Goal: Find specific page/section: Find specific page/section

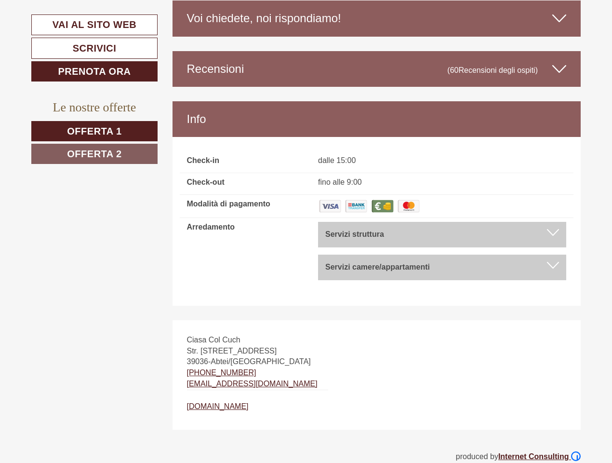
click at [306, 231] on div "Arredamento" at bounding box center [245, 229] width 131 height 14
click at [95, 131] on span "Offerta 1" at bounding box center [94, 131] width 54 height 11
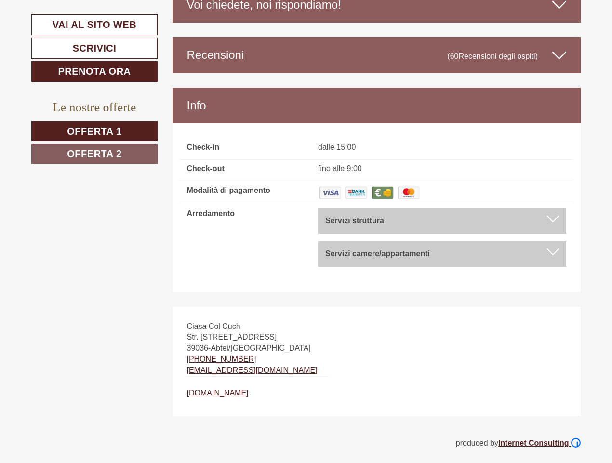
scroll to position [443, 0]
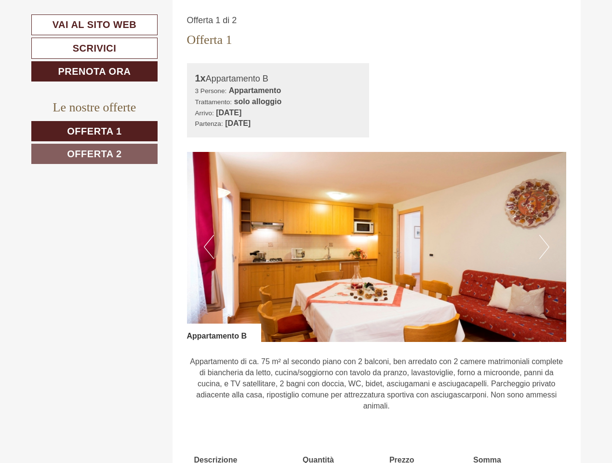
click at [95, 154] on span "Offerta 2" at bounding box center [94, 154] width 54 height 11
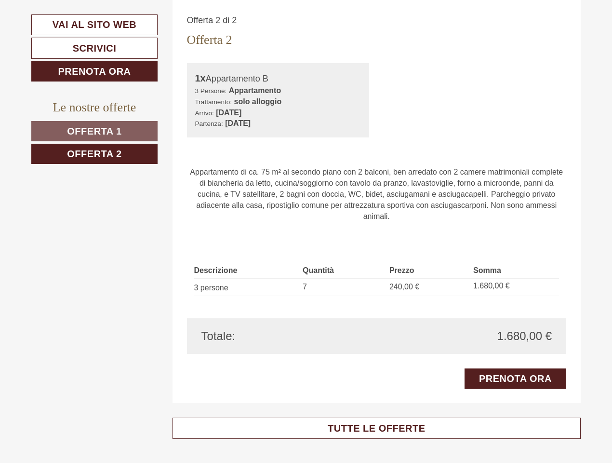
click at [209, 0] on div "Offerta 2 di 2 Offerta 2 1x Appartamento B 3 Persone: Appartamento Trattamento:…" at bounding box center [377, 201] width 409 height 403
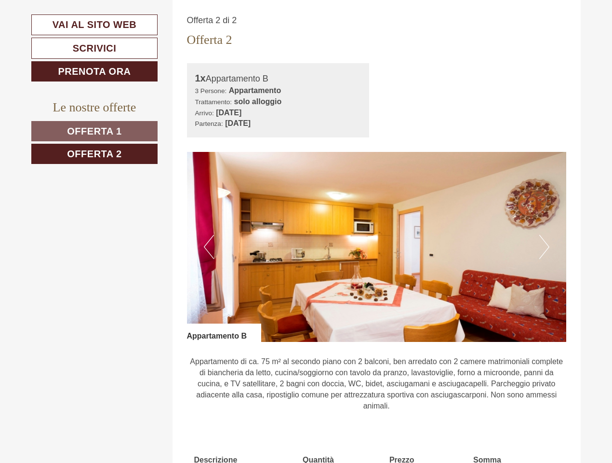
click at [377, 0] on div "Offerta 2 di 2 Offerta 2 1x Appartamento B 3 Persone: Appartamento Trattamento:…" at bounding box center [377, 296] width 409 height 593
click at [544, 0] on div "Offerta 2 di 2 Offerta 2 1x Appartamento B 3 Persone: Appartamento Trattamento:…" at bounding box center [377, 296] width 409 height 593
click at [209, 0] on div "Offerta 2 di 2 Offerta 2 1x Appartamento B 3 Persone: Appartamento Trattamento:…" at bounding box center [377, 296] width 409 height 593
click at [377, 0] on div "Offerta 2 di 2 Offerta 2 1x Appartamento B 3 Persone: Appartamento Trattamento:…" at bounding box center [377, 296] width 409 height 593
click at [544, 0] on div "Offerta 2 di 2 Offerta 2 1x Appartamento B 3 Persone: Appartamento Trattamento:…" at bounding box center [377, 296] width 409 height 593
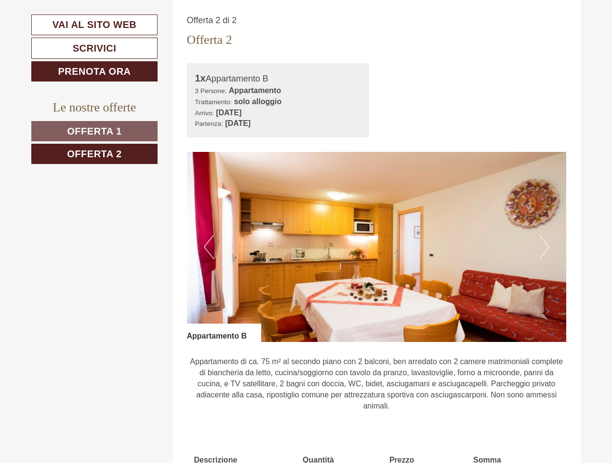
click at [377, 0] on div "Offerta 2 di 2 Offerta 2 1x Appartamento B 3 Persone: Appartamento Trattamento:…" at bounding box center [377, 296] width 409 height 593
